Goal: Use online tool/utility: Utilize a website feature to perform a specific function

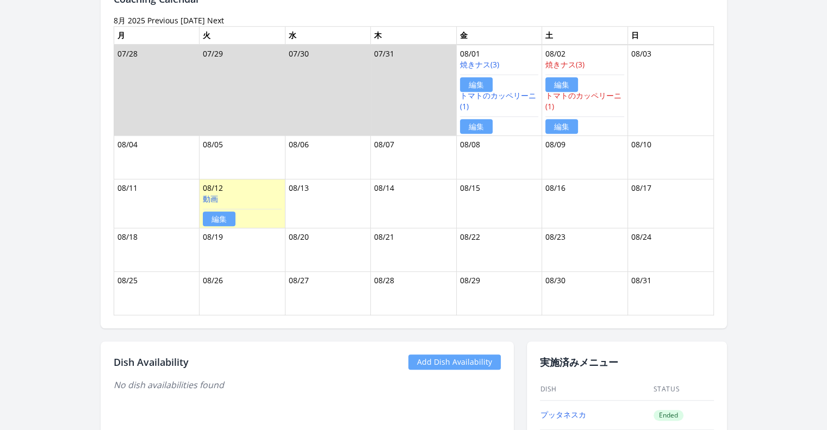
scroll to position [661, 0]
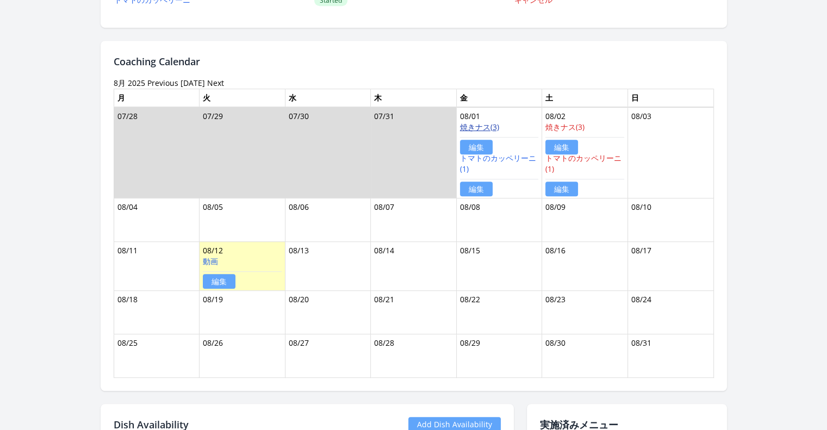
click at [490, 122] on link "焼きナス(3)" at bounding box center [479, 127] width 39 height 10
click at [416, 155] on td "07/31" at bounding box center [414, 152] width 86 height 91
click at [173, 78] on link "Previous" at bounding box center [162, 83] width 31 height 10
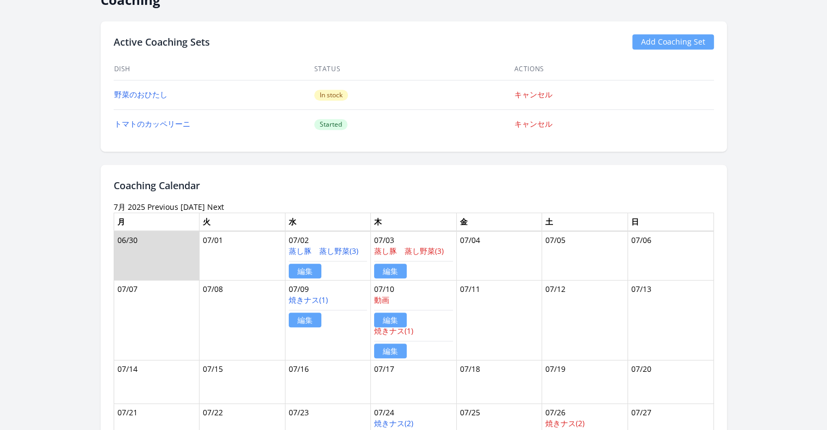
scroll to position [435, 0]
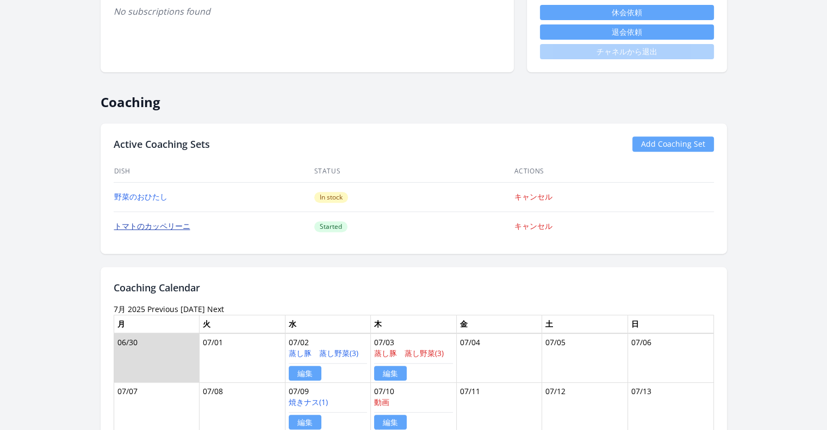
click at [185, 223] on link "トマトのカッペリーニ" at bounding box center [152, 226] width 76 height 10
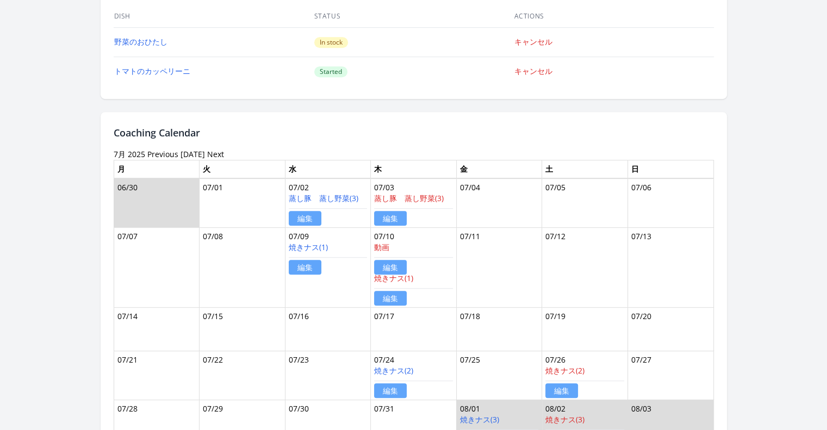
scroll to position [652, 0]
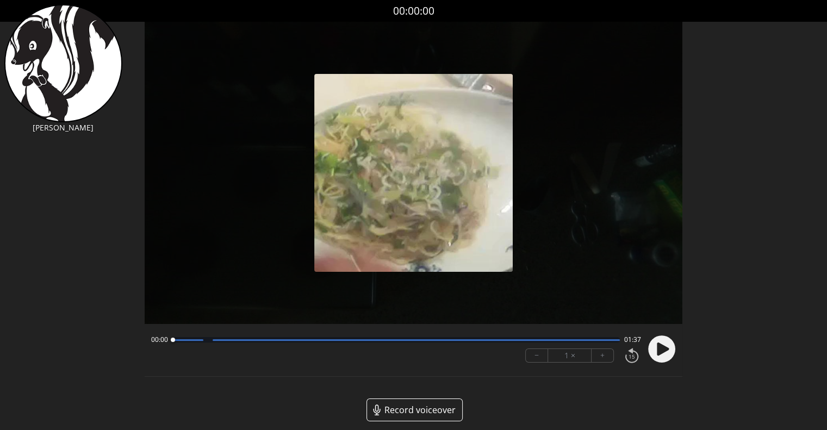
click at [665, 341] on circle at bounding box center [661, 348] width 27 height 27
click at [666, 346] on circle at bounding box center [661, 348] width 27 height 27
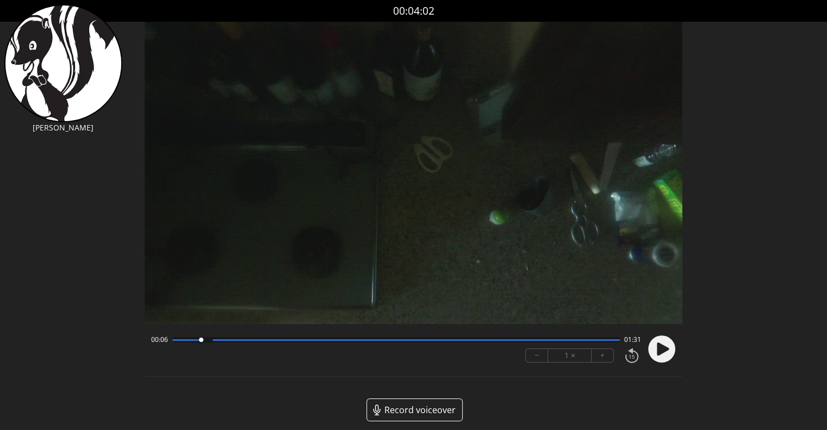
drag, startPoint x: 237, startPoint y: 340, endPoint x: 152, endPoint y: 342, distance: 84.8
click at [152, 342] on div "00:06 01:31" at bounding box center [396, 339] width 490 height 9
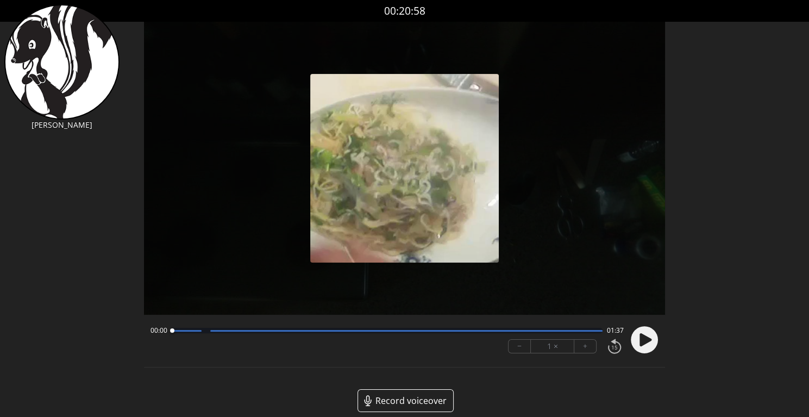
drag, startPoint x: 358, startPoint y: 328, endPoint x: 152, endPoint y: 342, distance: 205.9
click at [152, 342] on div "00:00 01:37 − 1 × +" at bounding box center [385, 339] width 478 height 37
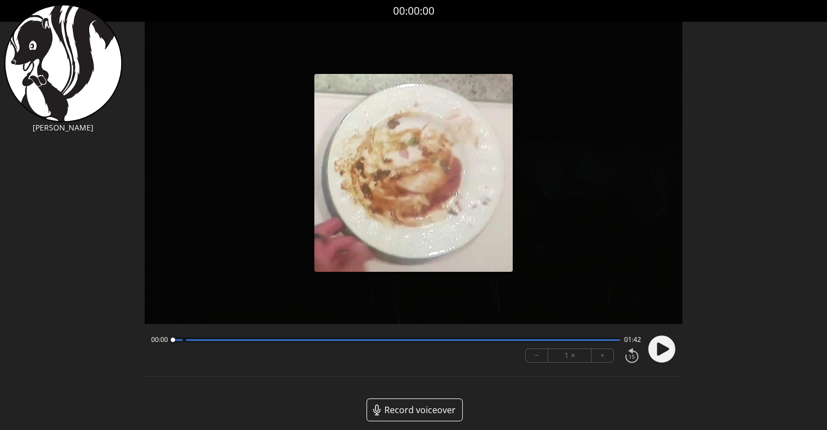
click at [660, 354] on icon at bounding box center [663, 348] width 12 height 13
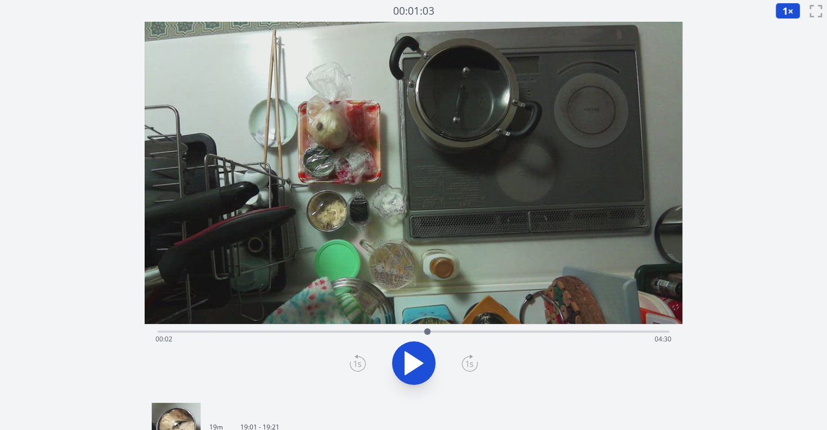
drag, startPoint x: 161, startPoint y: 328, endPoint x: 427, endPoint y: 335, distance: 266.4
click at [427, 335] on div at bounding box center [427, 331] width 16 height 16
click at [418, 352] on icon at bounding box center [419, 363] width 6 height 23
click at [418, 352] on icon at bounding box center [413, 363] width 30 height 30
drag, startPoint x: 425, startPoint y: 328, endPoint x: 343, endPoint y: 320, distance: 81.9
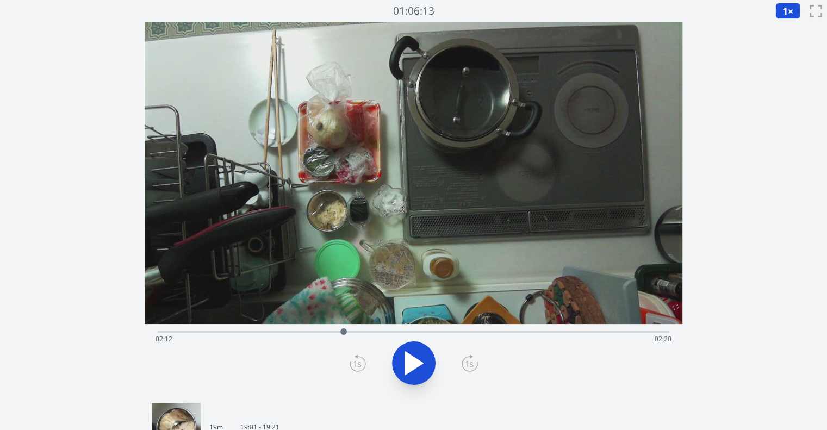
click at [343, 320] on div "Time elapsed: 02:12 Time remaining: 02:20" at bounding box center [413, 209] width 537 height 374
click at [414, 364] on icon at bounding box center [413, 363] width 30 height 30
click at [414, 364] on icon at bounding box center [414, 363] width 18 height 23
click at [412, 364] on icon at bounding box center [413, 363] width 30 height 30
click at [354, 361] on icon at bounding box center [357, 362] width 16 height 17
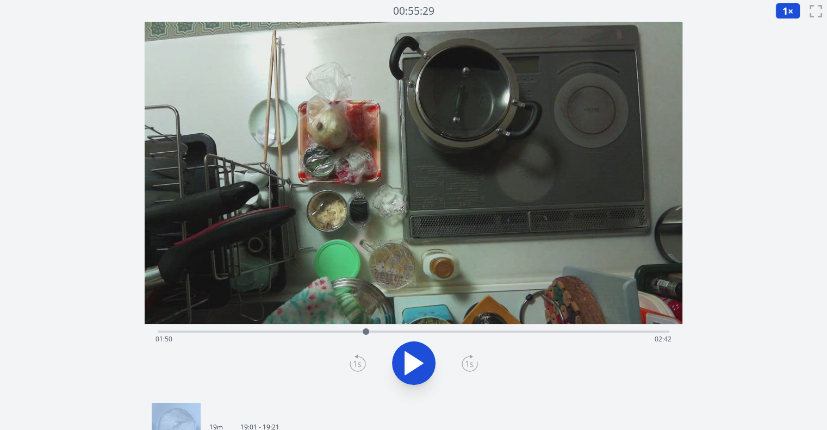
click at [354, 361] on icon at bounding box center [357, 362] width 16 height 17
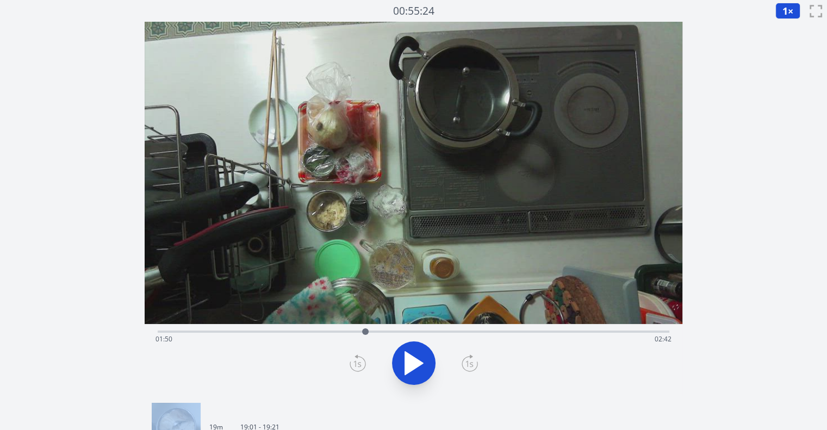
click at [354, 361] on icon at bounding box center [357, 362] width 16 height 17
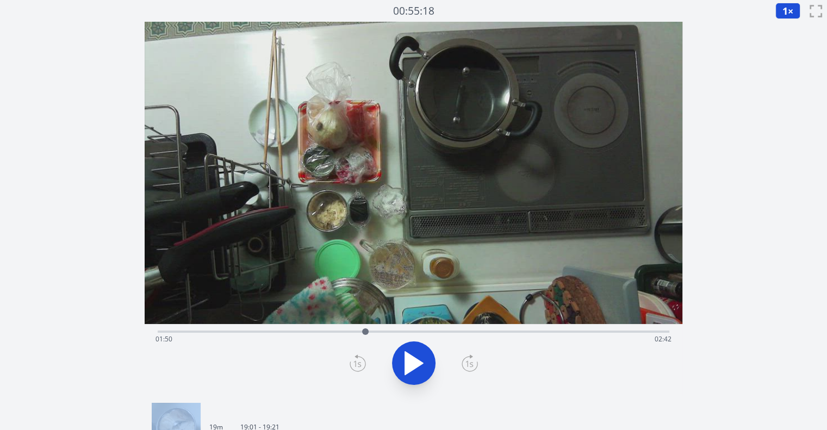
click at [354, 361] on icon at bounding box center [357, 362] width 16 height 17
click at [462, 364] on icon at bounding box center [469, 362] width 16 height 17
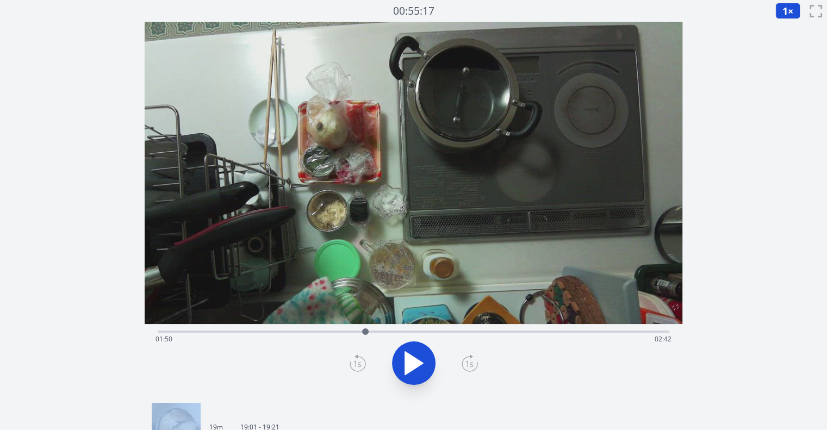
click at [462, 364] on icon at bounding box center [469, 362] width 16 height 17
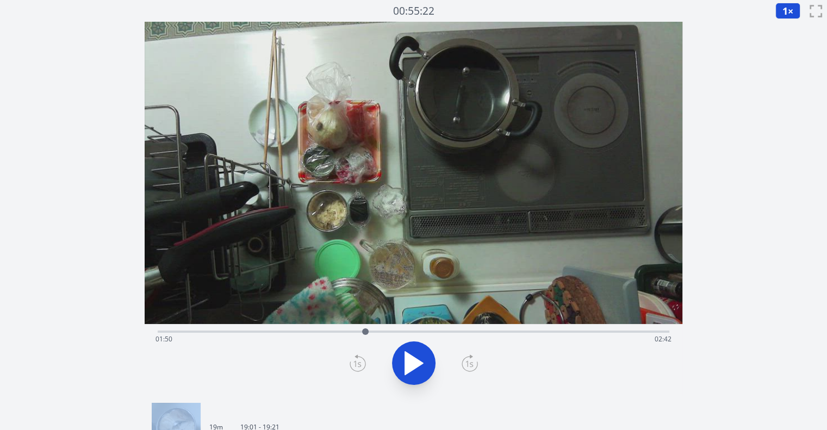
click at [462, 364] on icon at bounding box center [469, 362] width 16 height 17
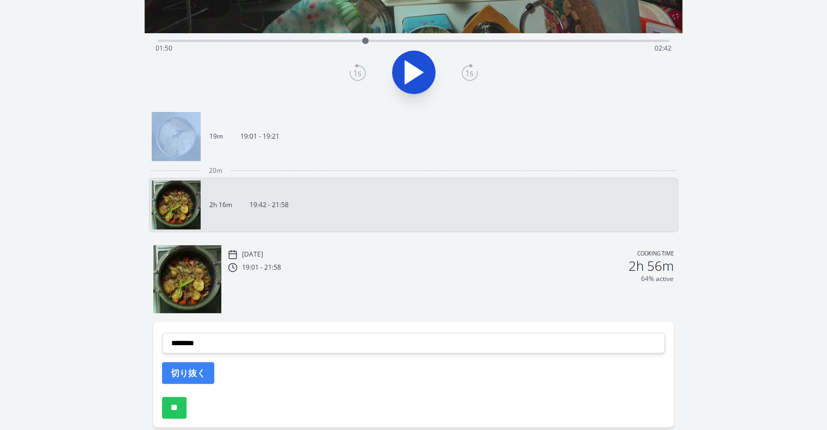
scroll to position [339, 0]
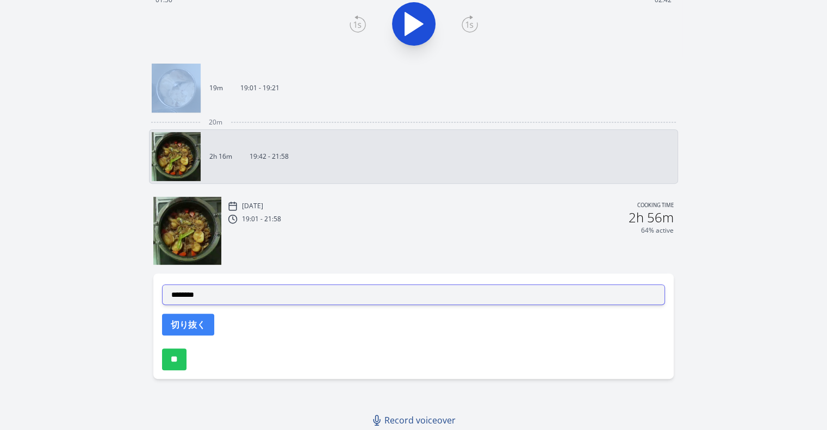
click at [336, 295] on select "**********" at bounding box center [413, 294] width 503 height 21
select select "**********"
click at [162, 284] on select "**********" at bounding box center [413, 294] width 503 height 21
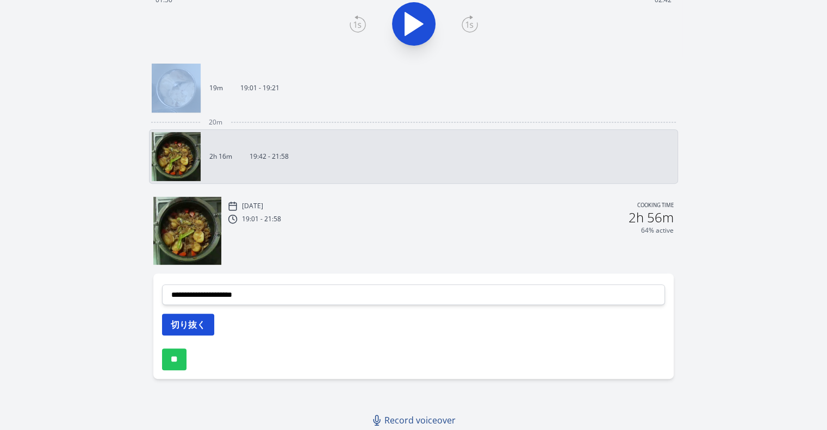
click at [203, 322] on button "切り抜く" at bounding box center [188, 325] width 52 height 22
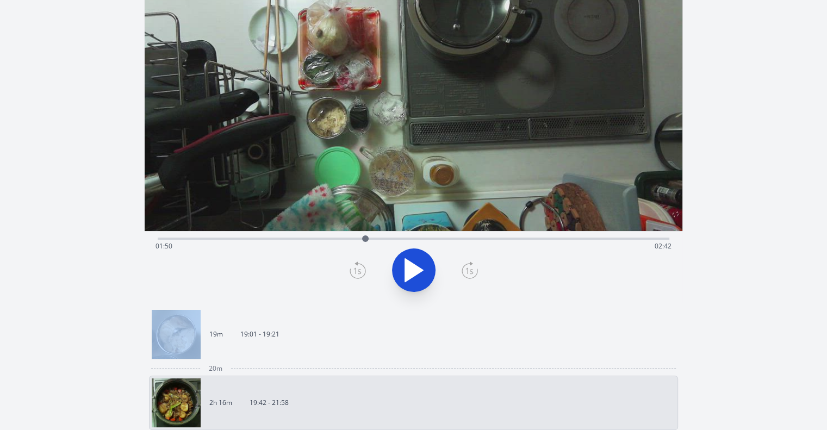
scroll to position [0, 0]
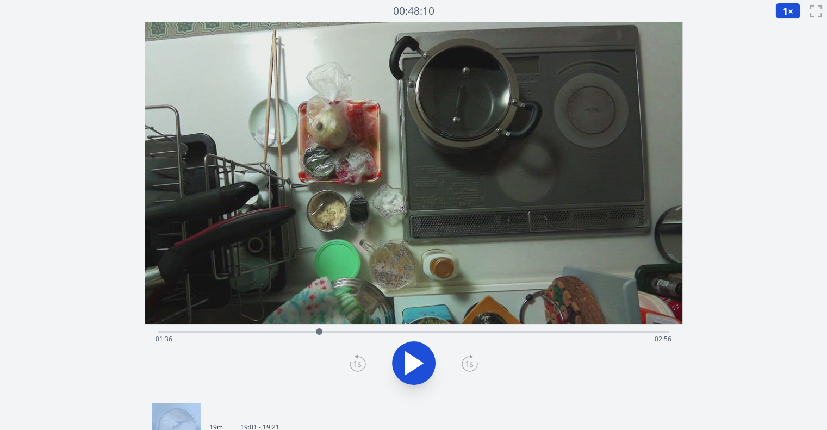
drag, startPoint x: 365, startPoint y: 329, endPoint x: 319, endPoint y: 329, distance: 46.2
click at [319, 329] on div at bounding box center [319, 331] width 7 height 7
drag, startPoint x: 317, startPoint y: 329, endPoint x: 309, endPoint y: 330, distance: 8.2
click at [309, 330] on div at bounding box center [308, 331] width 7 height 7
click at [414, 352] on icon at bounding box center [413, 363] width 30 height 30
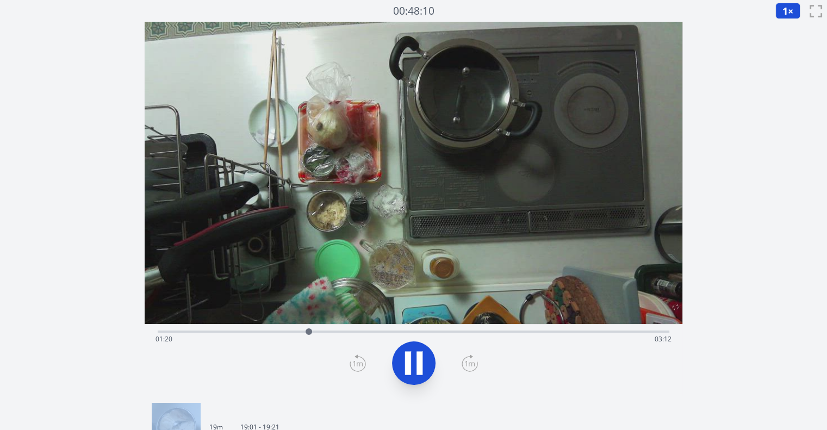
click at [424, 366] on icon at bounding box center [413, 363] width 30 height 30
click at [421, 372] on icon at bounding box center [419, 363] width 6 height 23
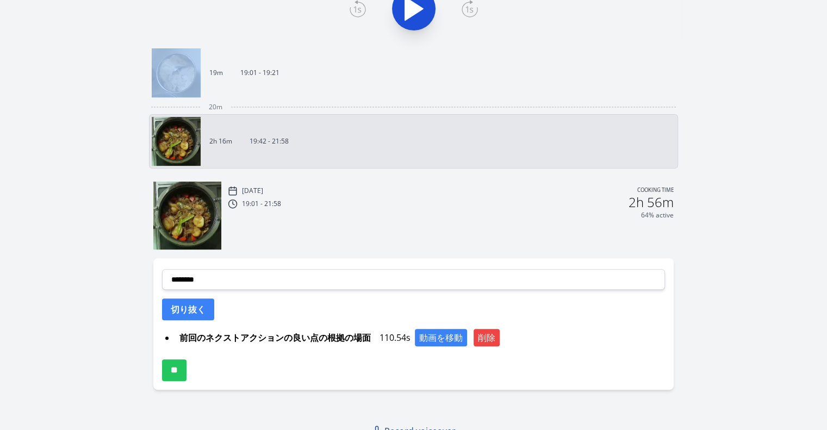
scroll to position [357, 0]
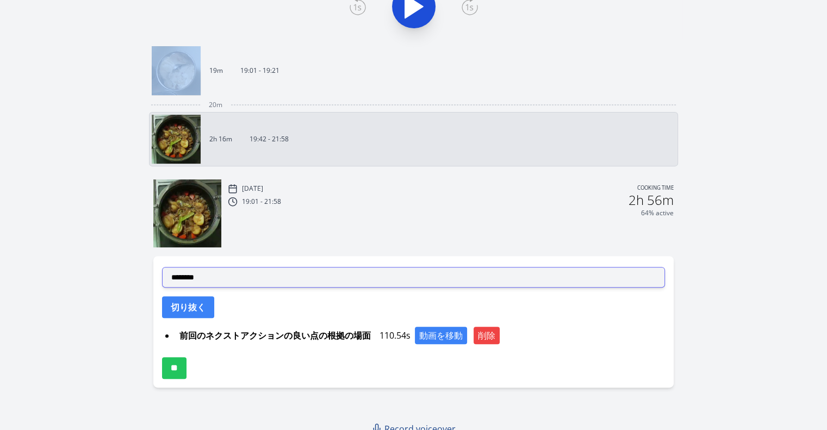
click at [371, 273] on select "**********" at bounding box center [413, 277] width 503 height 21
select select "**********"
click at [162, 267] on select "**********" at bounding box center [413, 277] width 503 height 21
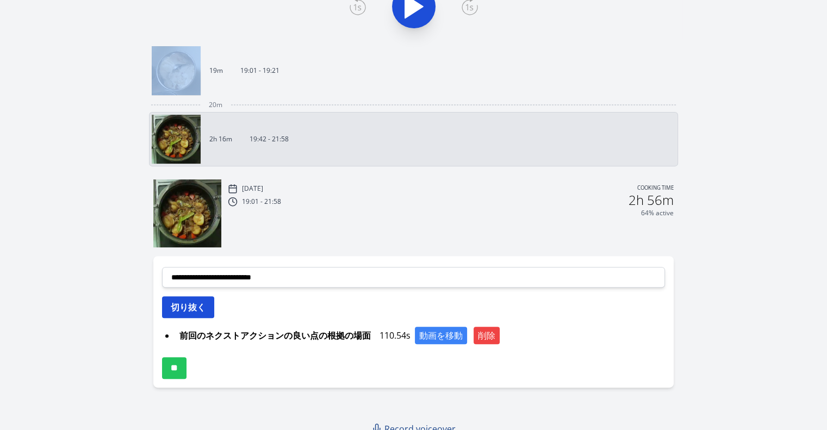
click at [183, 312] on button "切り抜く" at bounding box center [188, 307] width 52 height 22
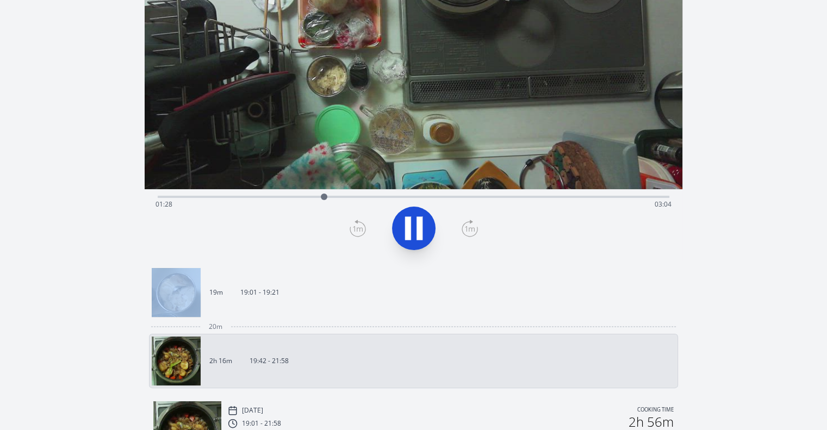
scroll to position [0, 0]
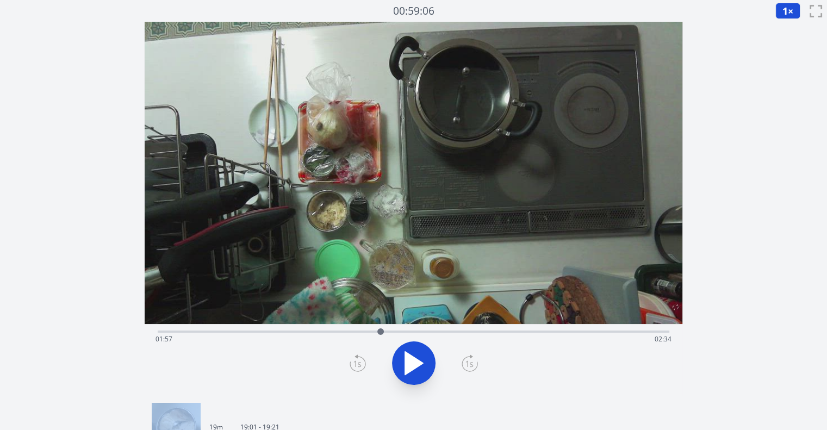
drag, startPoint x: 333, startPoint y: 331, endPoint x: 382, endPoint y: 327, distance: 49.1
click at [382, 327] on div at bounding box center [380, 331] width 16 height 16
click at [410, 354] on icon at bounding box center [408, 363] width 6 height 23
click at [424, 373] on icon at bounding box center [413, 363] width 30 height 30
click at [387, 329] on div at bounding box center [386, 331] width 7 height 7
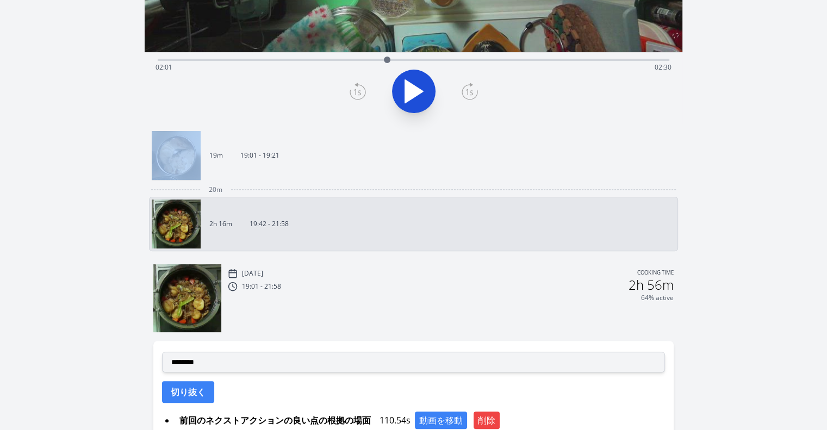
scroll to position [283, 0]
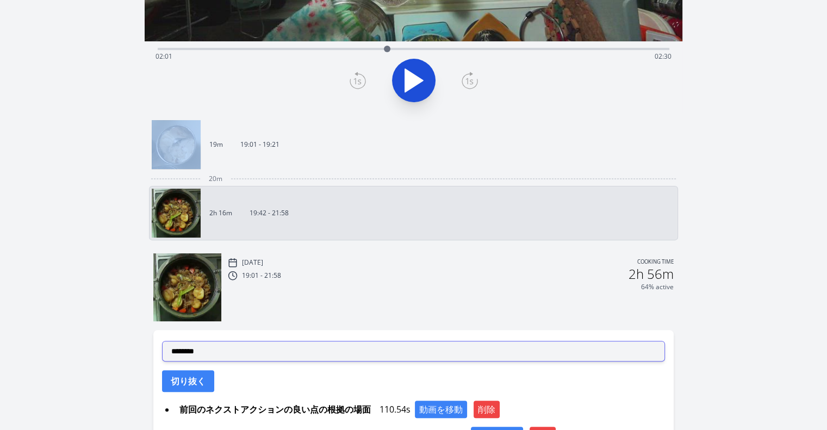
click at [317, 345] on select "**********" at bounding box center [413, 351] width 503 height 21
select select "**********"
click at [162, 341] on select "**********" at bounding box center [413, 351] width 503 height 21
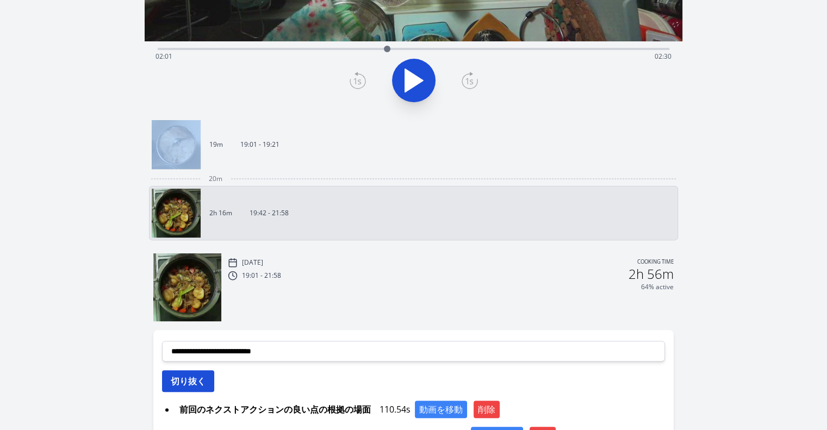
click at [204, 371] on button "切り抜く" at bounding box center [188, 381] width 52 height 22
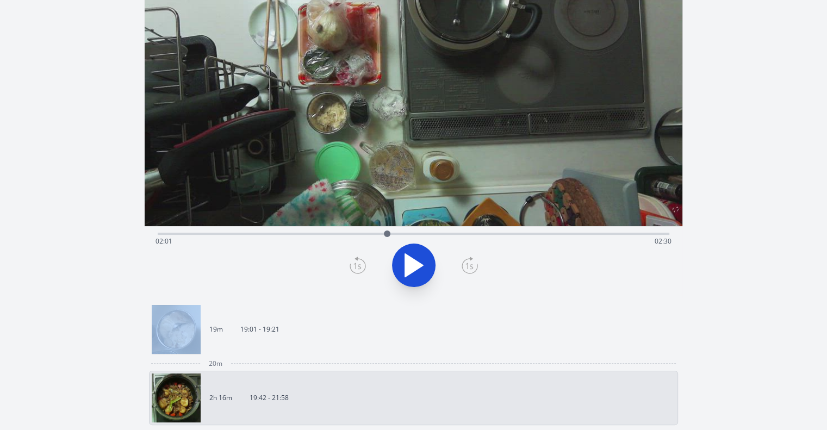
scroll to position [0, 0]
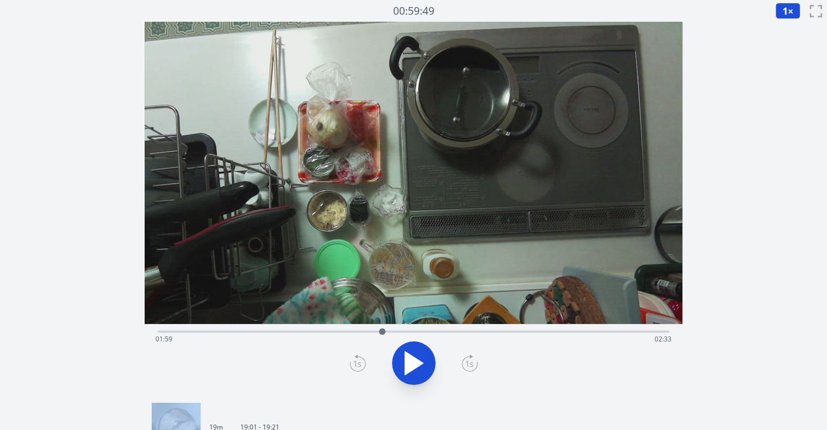
drag, startPoint x: 388, startPoint y: 331, endPoint x: 383, endPoint y: 335, distance: 6.6
click at [383, 335] on div at bounding box center [382, 331] width 16 height 16
click at [471, 364] on icon at bounding box center [469, 362] width 16 height 17
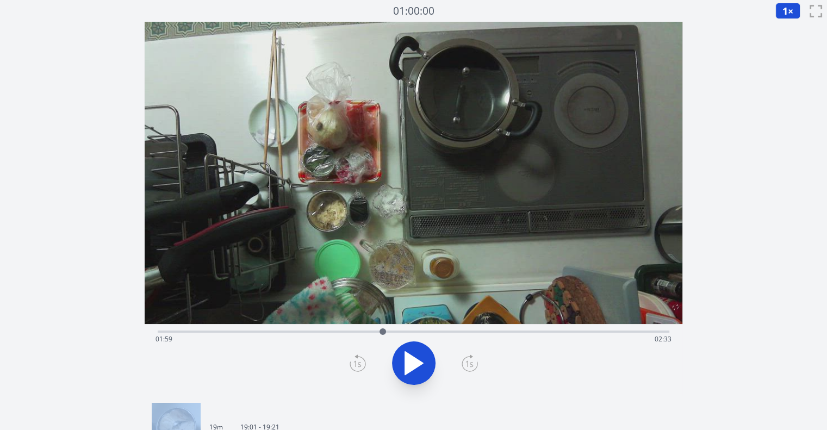
click at [471, 364] on icon at bounding box center [469, 362] width 16 height 17
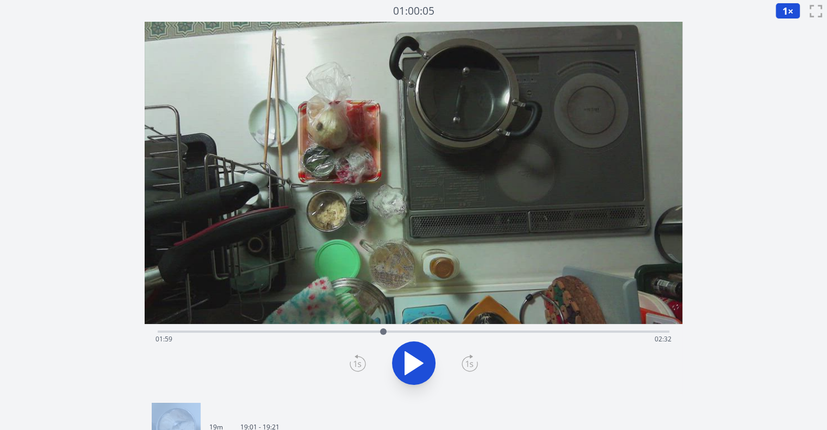
click at [471, 364] on icon at bounding box center [469, 362] width 16 height 17
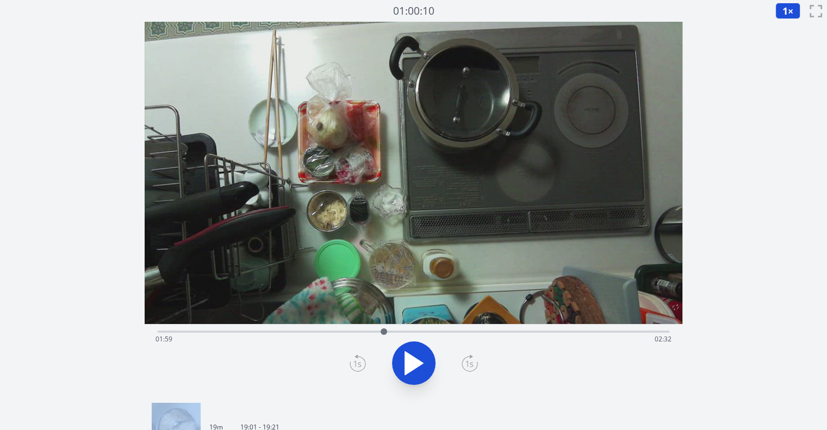
click at [471, 364] on icon at bounding box center [469, 362] width 16 height 17
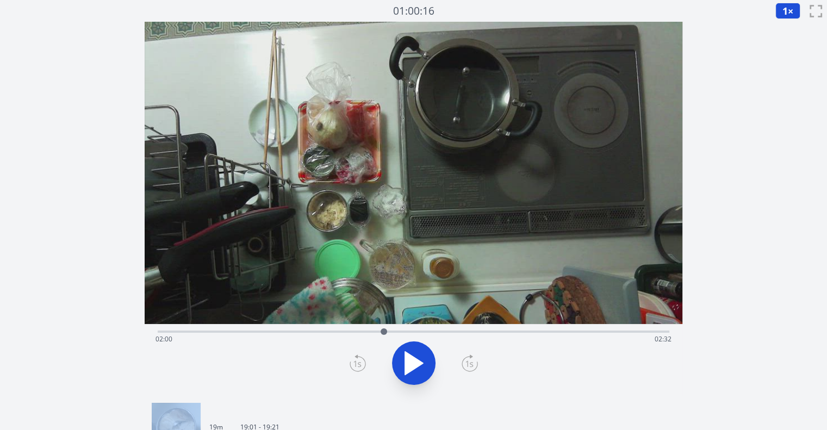
click at [471, 364] on icon at bounding box center [469, 362] width 16 height 17
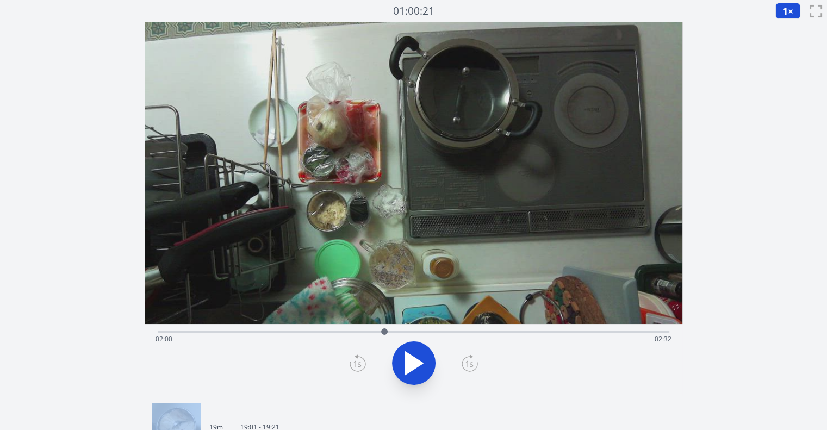
click at [471, 364] on icon at bounding box center [469, 362] width 16 height 17
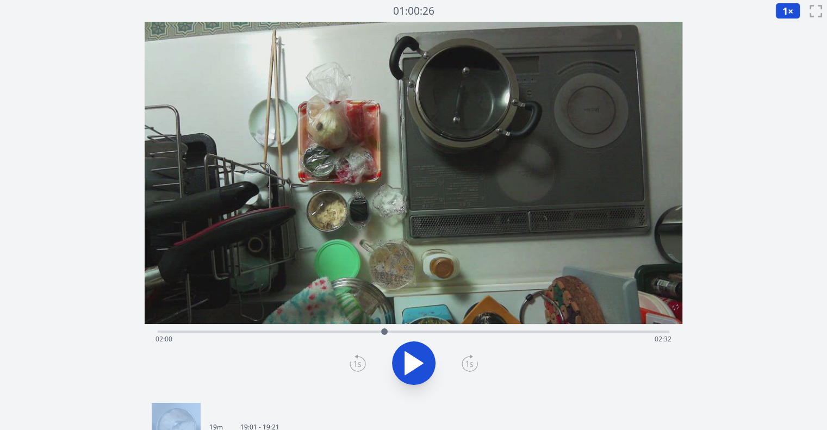
click at [471, 364] on icon at bounding box center [469, 362] width 16 height 17
click at [415, 361] on icon at bounding box center [413, 363] width 30 height 30
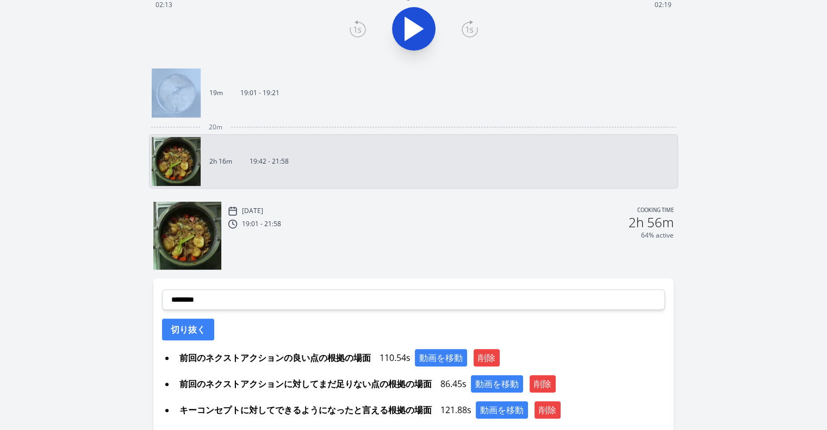
scroll to position [346, 0]
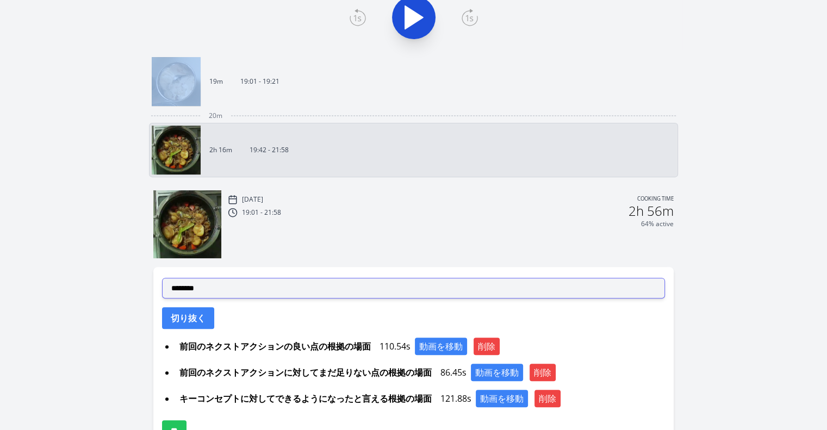
click at [357, 288] on select "**********" at bounding box center [413, 288] width 503 height 21
select select "**********"
click at [162, 278] on select "**********" at bounding box center [413, 288] width 503 height 21
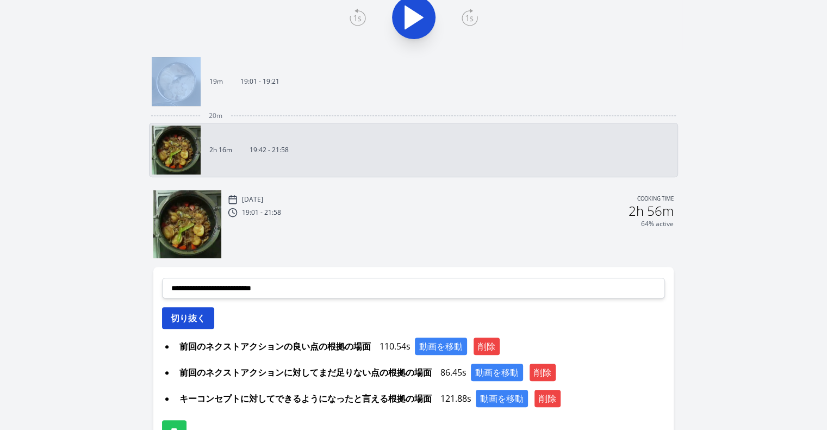
click at [201, 318] on button "切り抜く" at bounding box center [188, 318] width 52 height 22
select select
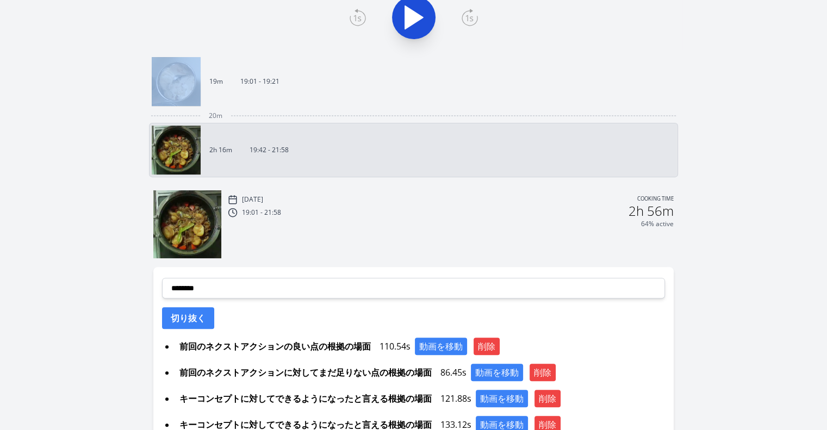
scroll to position [443, 0]
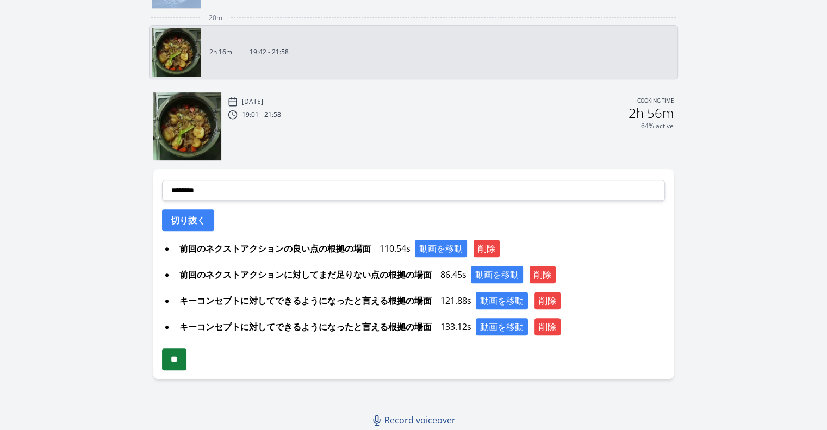
click at [186, 357] on input "**" at bounding box center [174, 359] width 24 height 22
